Goal: Register for event/course

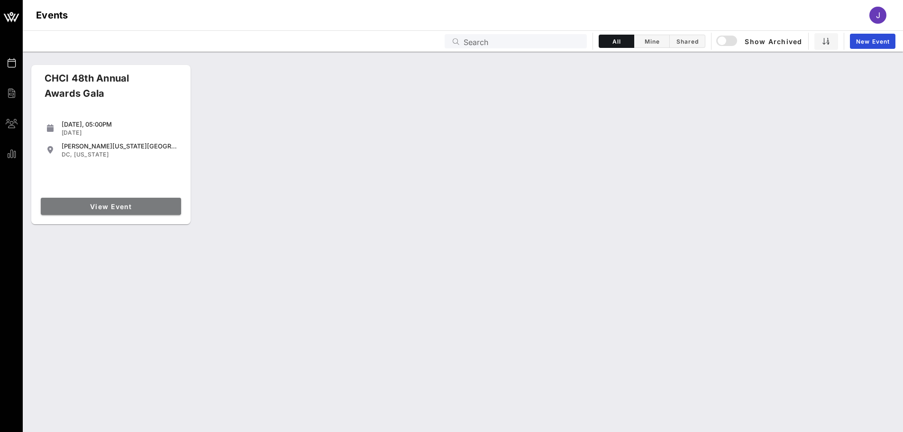
click at [123, 205] on span "View Event" at bounding box center [111, 206] width 133 height 8
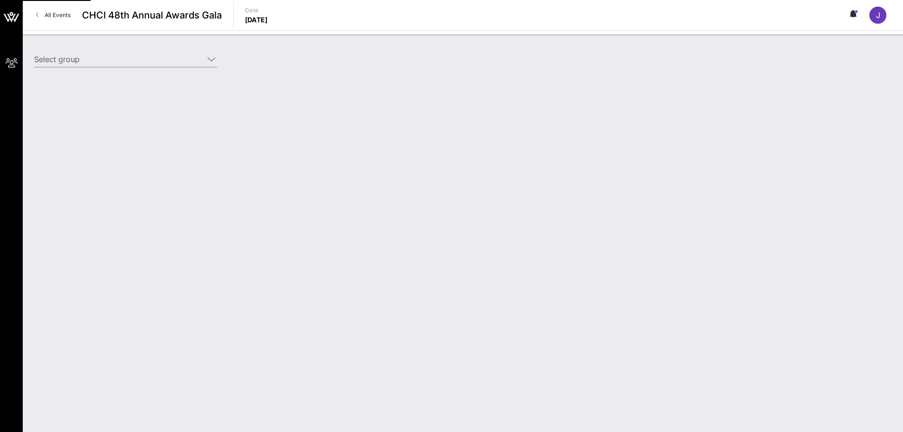
type input "League of Women Voters (League of Women Voters) [[PERSON_NAME] [PERSON_NAME], […"
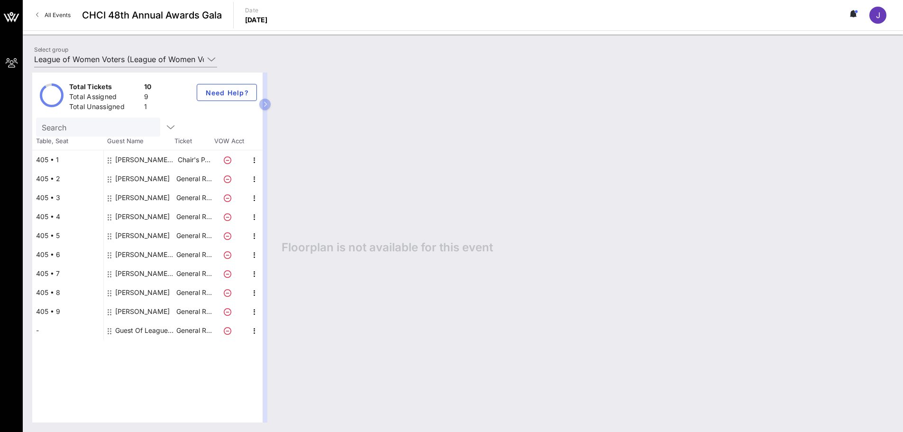
click at [154, 311] on div "[PERSON_NAME]" at bounding box center [142, 311] width 55 height 19
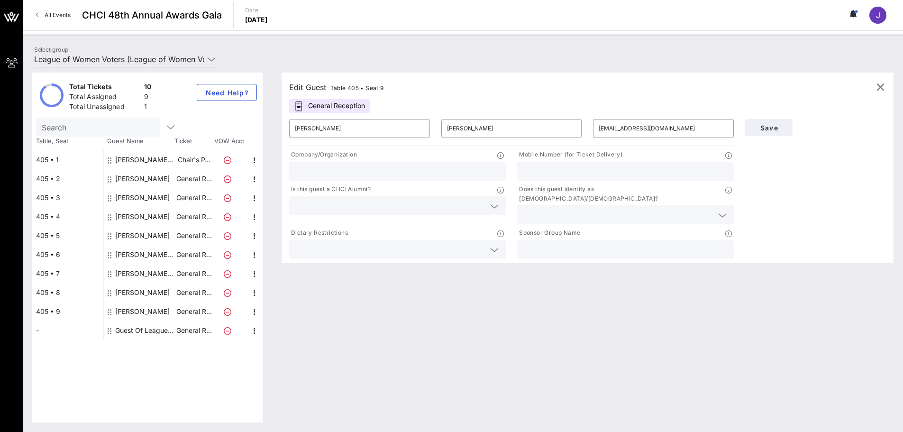
click at [423, 172] on input "text" at bounding box center [397, 171] width 205 height 12
type input "League of Women Voters"
click at [529, 243] on input "text" at bounding box center [625, 249] width 205 height 12
paste input "League of Women Voters"
type input "League of Women Voters"
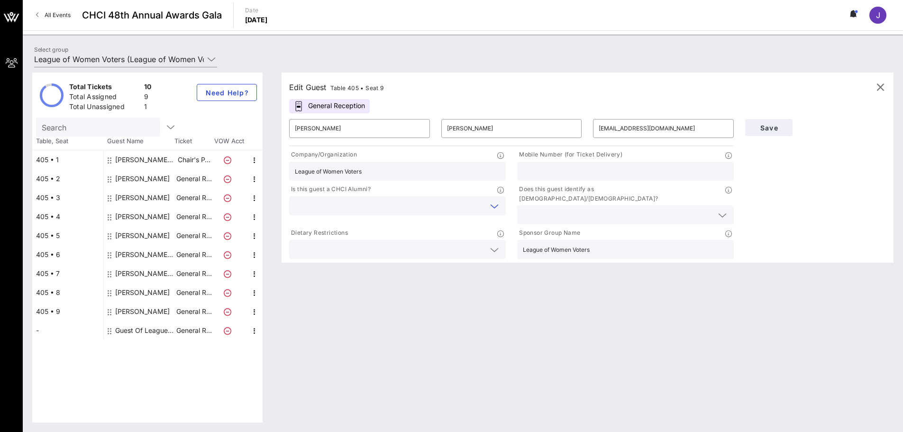
click at [484, 207] on input "text" at bounding box center [390, 206] width 190 height 12
click at [425, 304] on div "Edit Guest Table 405 • Seat 9 General Reception ​ [PERSON_NAME] ​ [PERSON_NAME]…" at bounding box center [583, 248] width 622 height 350
click at [158, 329] on div "Guest Of League of Women Voters" at bounding box center [145, 330] width 60 height 19
type input "Guest Of"
type input "League of Women Voters"
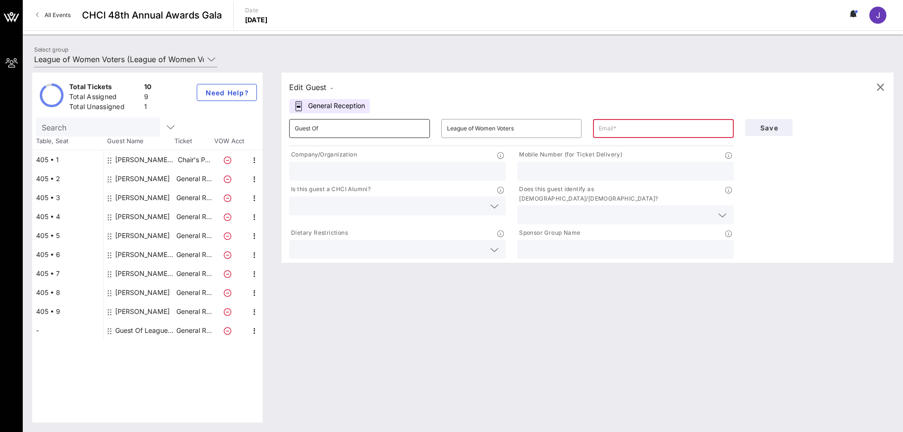
click at [321, 129] on input "Guest Of" at bounding box center [359, 128] width 129 height 15
type input "G"
type input "[PERSON_NAME]"
type input "[EMAIL_ADDRESS][DOMAIN_NAME]"
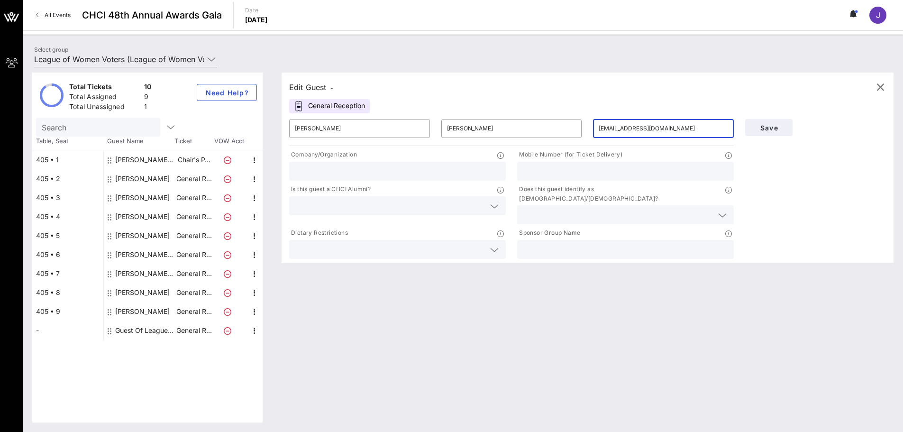
click at [326, 166] on input "text" at bounding box center [397, 171] width 205 height 12
type input "League of Women Voters"
click at [721, 129] on span "Save" at bounding box center [769, 128] width 32 height 8
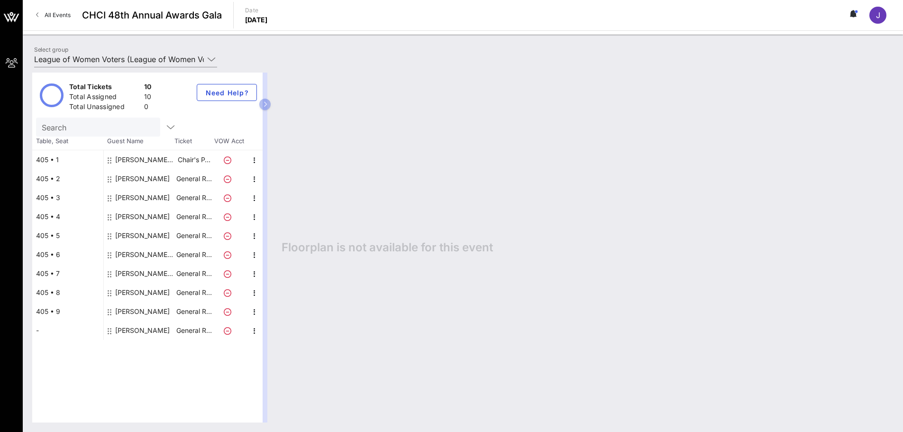
click at [146, 275] on div "[PERSON_NAME] Aequalis" at bounding box center [145, 273] width 60 height 19
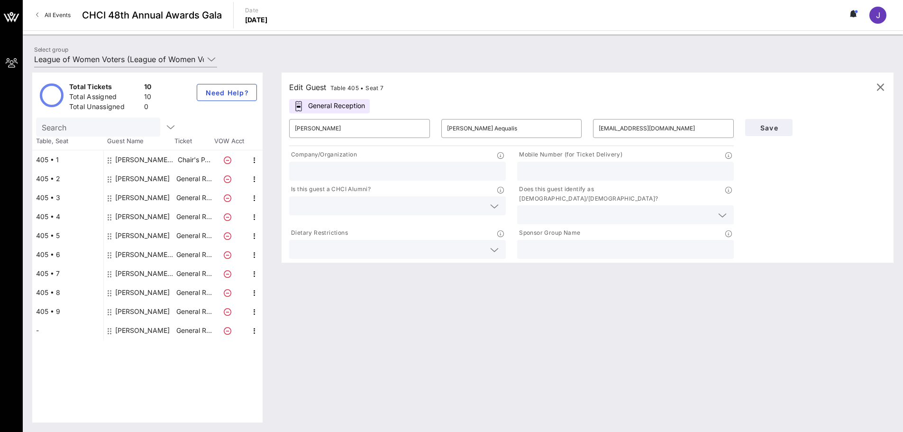
click at [307, 243] on input "text" at bounding box center [390, 249] width 190 height 12
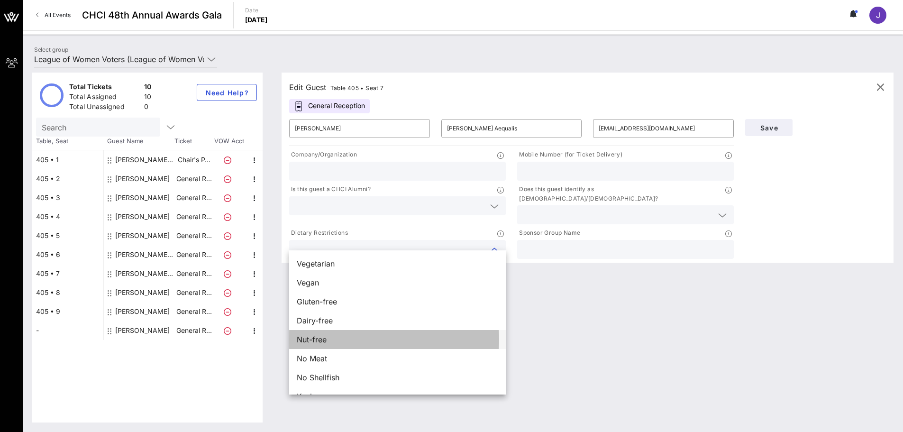
click at [331, 329] on div "Nut-free" at bounding box center [397, 339] width 217 height 19
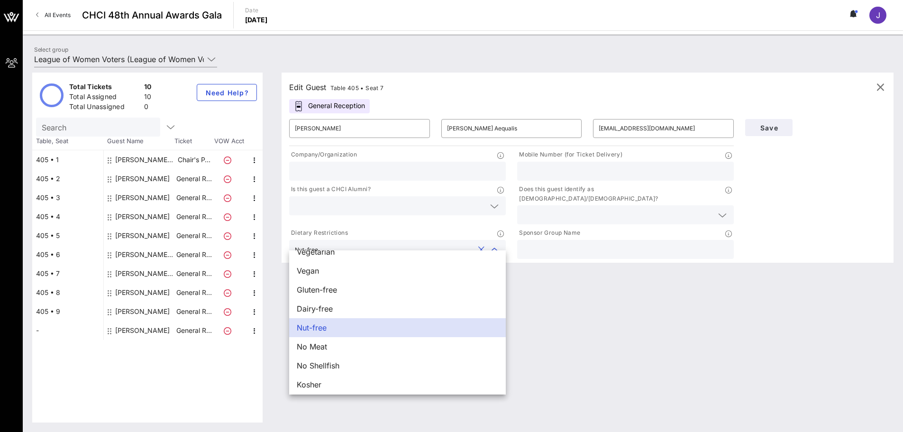
scroll to position [15, 0]
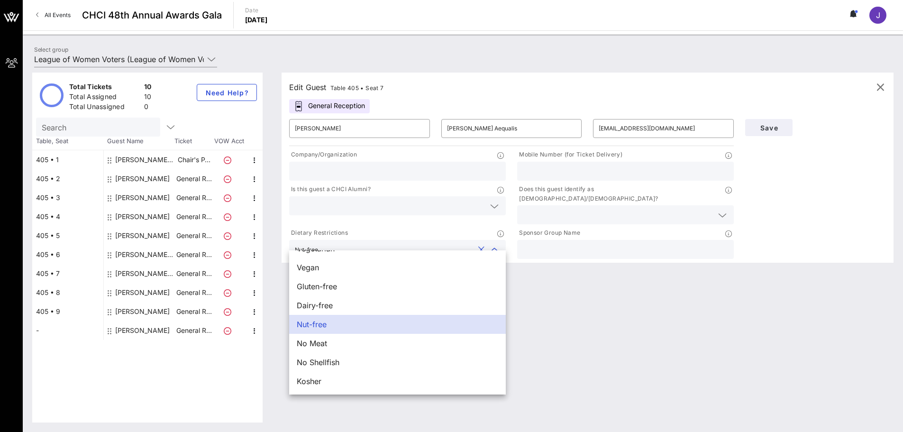
click at [593, 329] on div "Edit Guest Table 405 • Seat 7 General Reception ​ [PERSON_NAME] ​ [PERSON_NAME]…" at bounding box center [583, 248] width 622 height 350
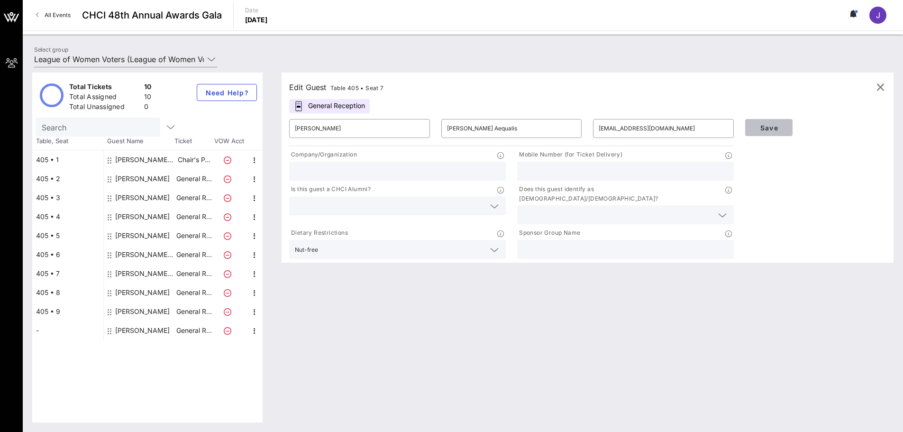
click at [721, 124] on span "Save" at bounding box center [769, 128] width 32 height 8
